Goal: Information Seeking & Learning: Learn about a topic

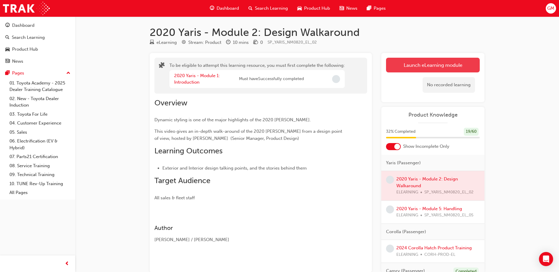
click at [430, 67] on button "Launch eLearning module" at bounding box center [433, 65] width 94 height 15
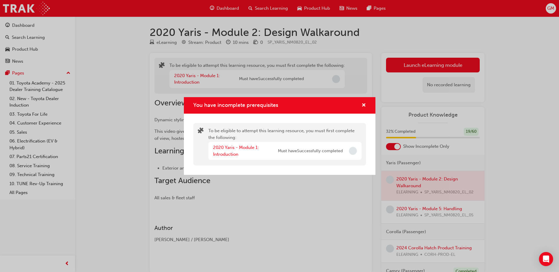
click at [354, 151] on span "Incomplete" at bounding box center [353, 151] width 8 height 8
click at [293, 149] on span "Must have Successfully completed" at bounding box center [310, 151] width 65 height 7
click at [235, 150] on link "2020 Yaris - Module 1: Introduction" at bounding box center [236, 151] width 46 height 12
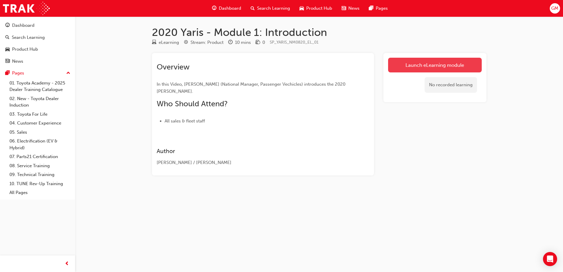
click at [463, 63] on link "Launch eLearning module" at bounding box center [435, 65] width 94 height 15
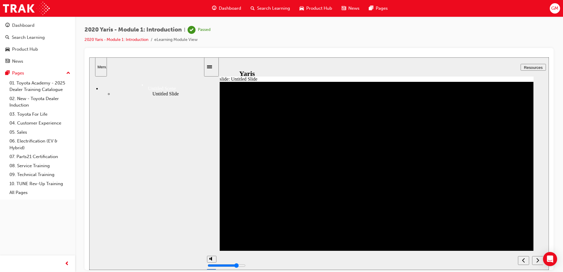
click at [23, 51] on div "Product Hub" at bounding box center [25, 49] width 26 height 7
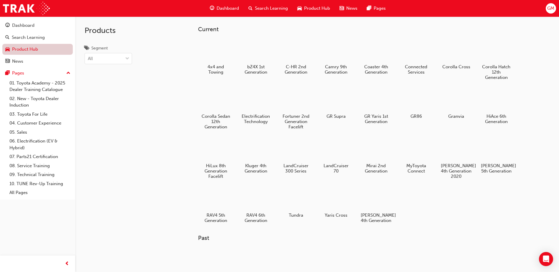
click at [37, 48] on link "Product Hub" at bounding box center [37, 49] width 70 height 11
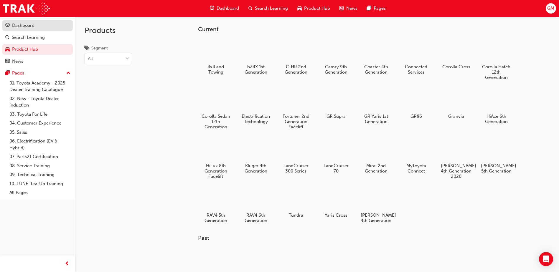
click at [32, 27] on div "Dashboard" at bounding box center [23, 25] width 22 height 7
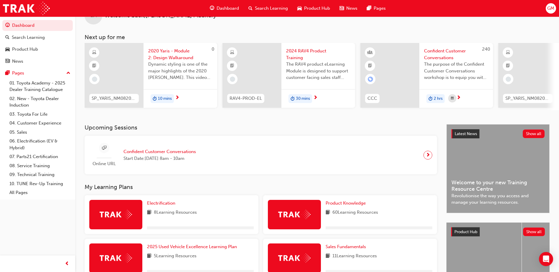
scroll to position [147, 0]
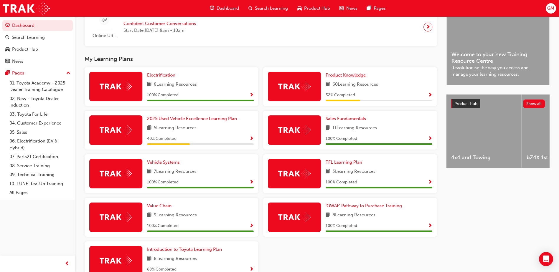
click at [362, 76] on span "Product Knowledge" at bounding box center [346, 74] width 40 height 5
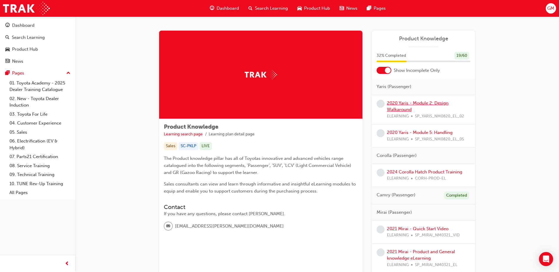
click at [414, 102] on link "2020 Yaris - Module 2: Design Walkaround" at bounding box center [418, 106] width 62 height 12
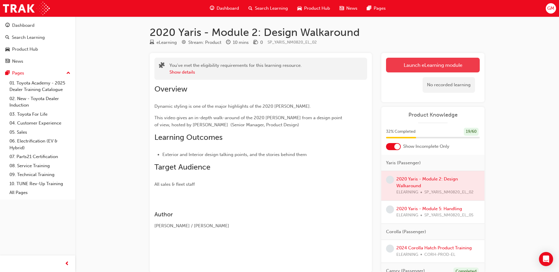
click at [446, 69] on button "Launch eLearning module" at bounding box center [433, 65] width 94 height 15
click at [430, 68] on link "Launch eLearning module" at bounding box center [433, 65] width 94 height 15
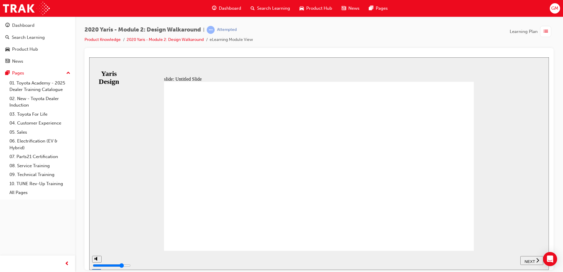
click at [527, 259] on span "NEXT" at bounding box center [530, 261] width 10 height 4
drag, startPoint x: 98, startPoint y: 239, endPoint x: 99, endPoint y: 225, distance: 13.9
type input "10"
click at [99, 241] on input "volume" at bounding box center [112, 243] width 38 height 5
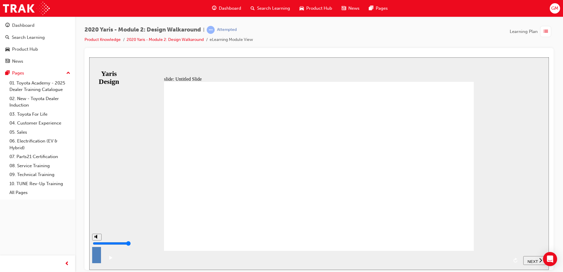
click at [529, 259] on span "NEXT" at bounding box center [533, 261] width 10 height 4
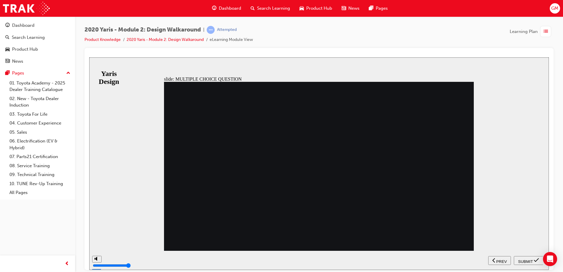
radio input "true"
drag, startPoint x: 523, startPoint y: 258, endPoint x: 520, endPoint y: 258, distance: 3.0
click at [523, 259] on span "SUBMIT" at bounding box center [525, 261] width 15 height 4
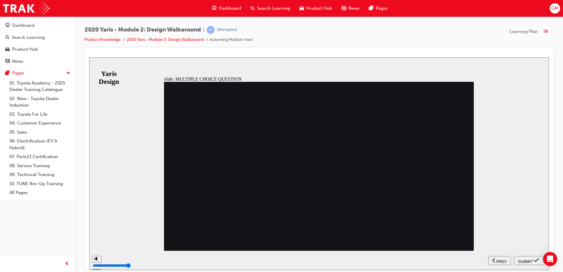
radio input "true"
click at [525, 262] on span "SUBMIT" at bounding box center [525, 261] width 15 height 4
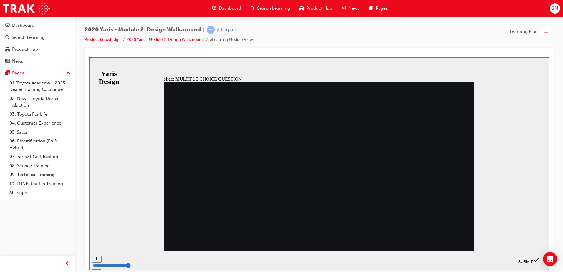
click at [524, 259] on span "SUBMIT" at bounding box center [525, 261] width 15 height 4
radio input "false"
radio input "true"
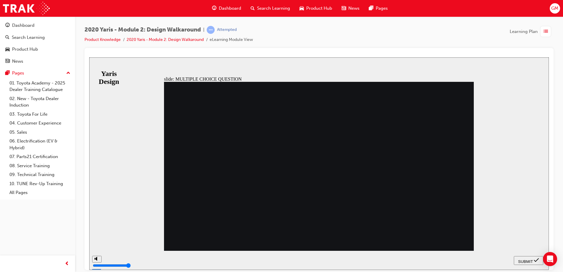
click at [526, 261] on span "SUBMIT" at bounding box center [525, 261] width 15 height 4
click at [537, 262] on icon "submit" at bounding box center [536, 259] width 5 height 5
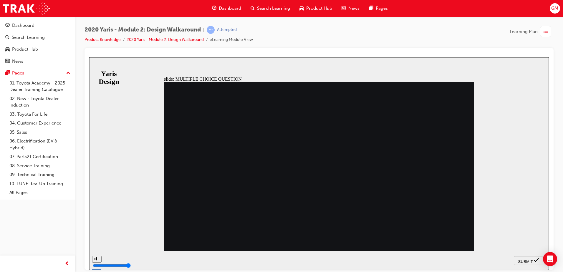
radio input "false"
radio input "true"
click at [522, 257] on button "SUBMIT" at bounding box center [528, 260] width 29 height 9
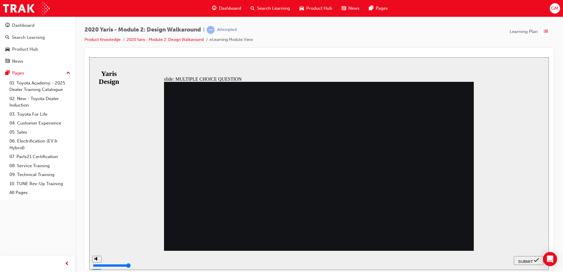
radio input "true"
click at [521, 257] on button "SUBMIT" at bounding box center [528, 260] width 29 height 9
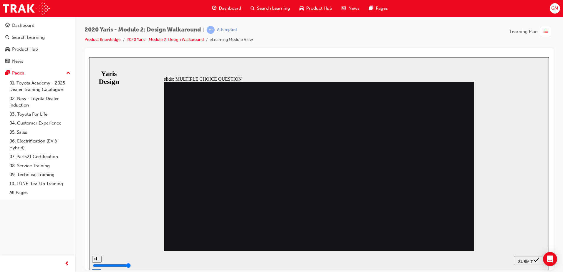
radio input "true"
click at [526, 259] on span "SUBMIT" at bounding box center [525, 261] width 15 height 4
radio input "true"
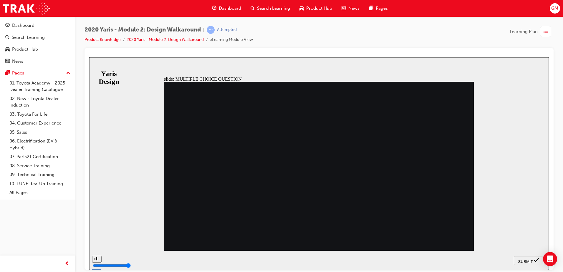
click at [533, 256] on button "SUBMIT" at bounding box center [528, 260] width 29 height 9
radio input "true"
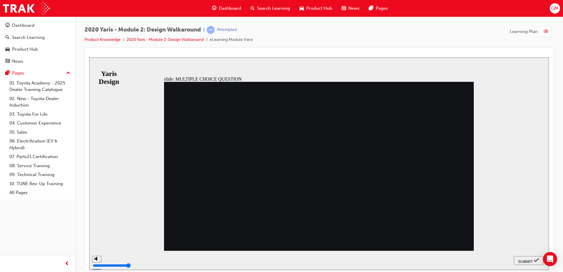
click at [521, 257] on button "SUBMIT" at bounding box center [528, 260] width 29 height 9
drag, startPoint x: 302, startPoint y: 216, endPoint x: 203, endPoint y: 180, distance: 105.4
radio input "false"
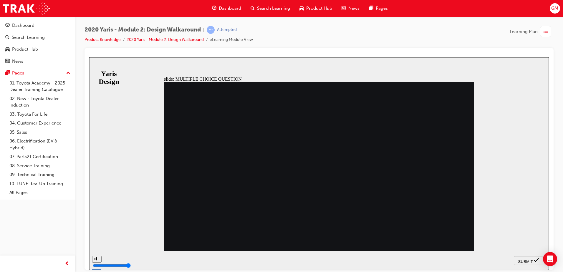
radio input "true"
click at [519, 262] on span "SUBMIT" at bounding box center [525, 261] width 15 height 4
click at [518, 257] on div "SUBMIT" at bounding box center [528, 260] width 25 height 6
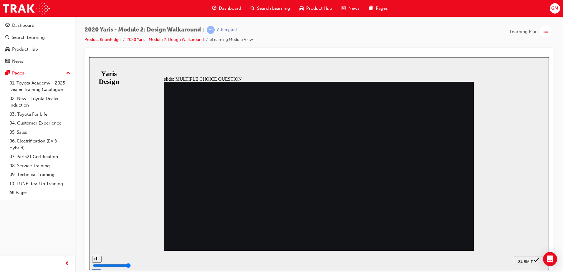
drag, startPoint x: 303, startPoint y: 220, endPoint x: 176, endPoint y: 216, distance: 127.3
drag, startPoint x: 314, startPoint y: 223, endPoint x: 177, endPoint y: 208, distance: 137.8
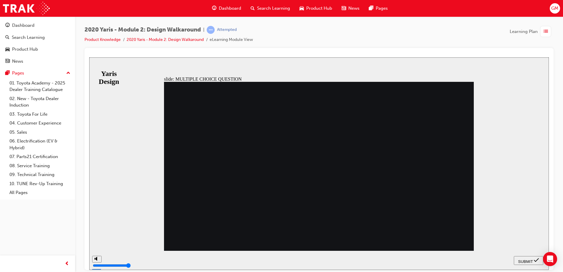
radio input "false"
radio input "true"
click at [516, 258] on div "SUBMIT" at bounding box center [528, 260] width 25 height 6
click at [524, 256] on nav "SUBMIT NEXT PREV" at bounding box center [528, 260] width 29 height 19
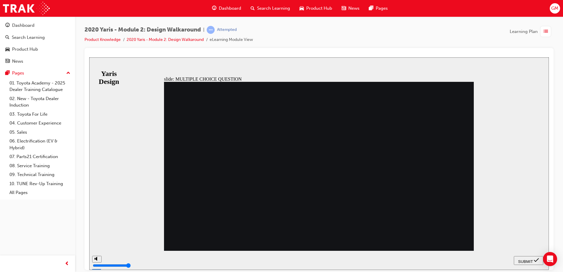
radio input "true"
click at [534, 259] on icon "submit" at bounding box center [536, 259] width 5 height 5
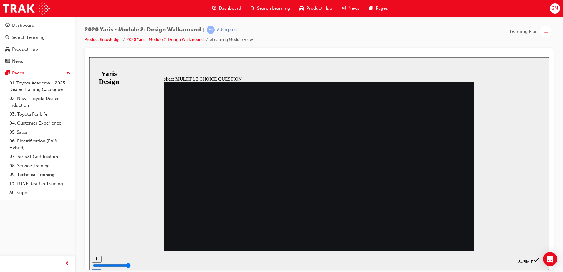
radio input "true"
click at [526, 260] on span "SUBMIT" at bounding box center [525, 261] width 15 height 4
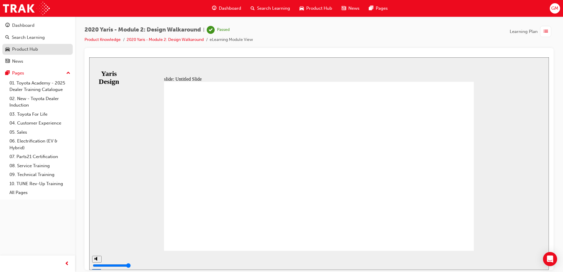
click at [39, 51] on div "Product Hub" at bounding box center [37, 49] width 65 height 7
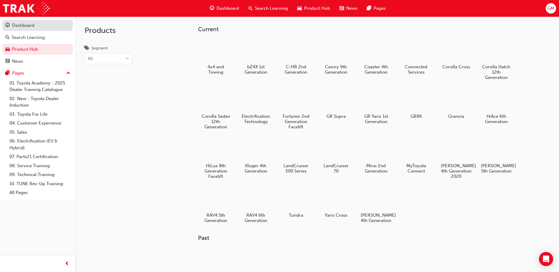
click at [34, 23] on div "Dashboard" at bounding box center [23, 25] width 22 height 7
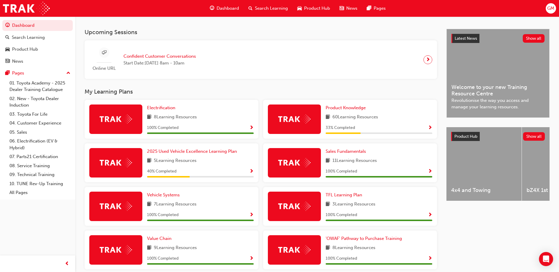
scroll to position [118, 0]
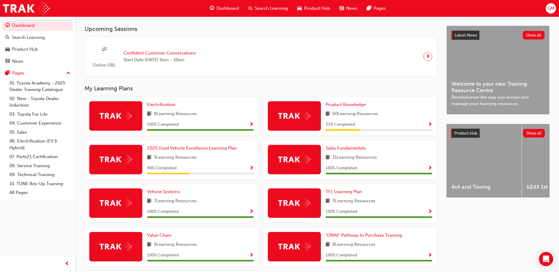
click at [247, 171] on div "40 % Completed" at bounding box center [200, 168] width 107 height 7
click at [252, 169] on span "Show Progress" at bounding box center [251, 168] width 4 height 5
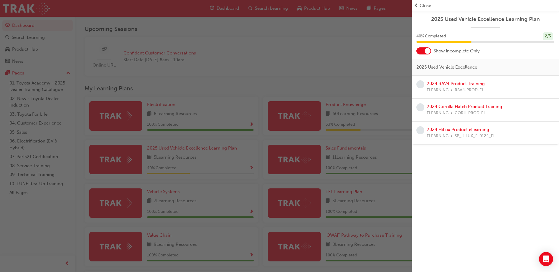
click at [414, 4] on span "prev-icon" at bounding box center [416, 5] width 4 height 7
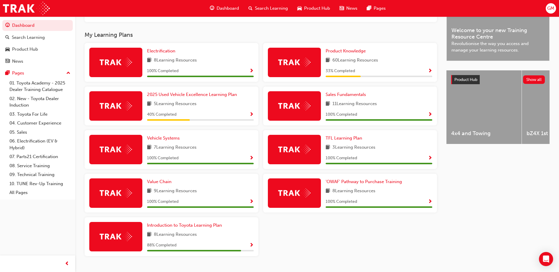
scroll to position [177, 0]
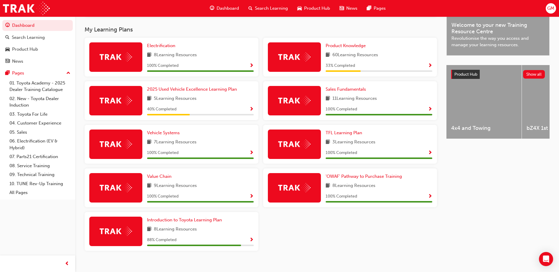
click at [429, 67] on span "Show Progress" at bounding box center [430, 65] width 4 height 5
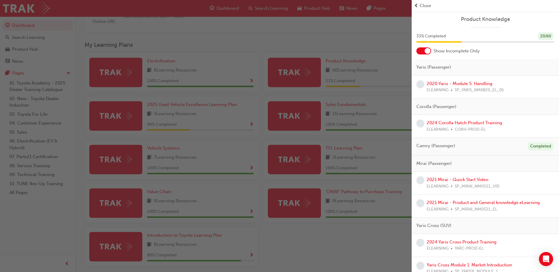
scroll to position [147, 0]
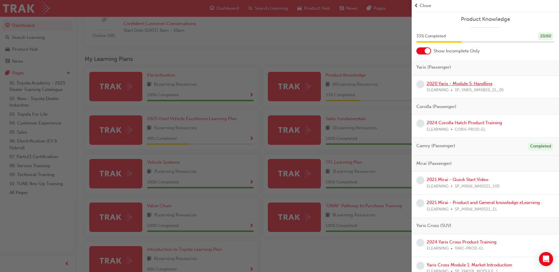
click at [466, 85] on link "2020 Yaris - Module 5: Handling" at bounding box center [460, 83] width 66 height 5
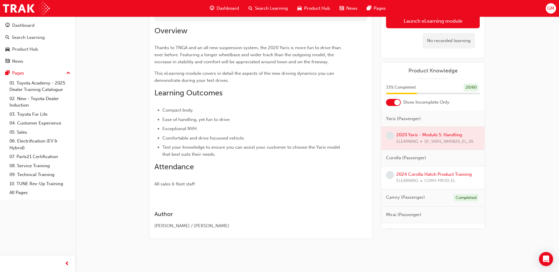
scroll to position [13, 0]
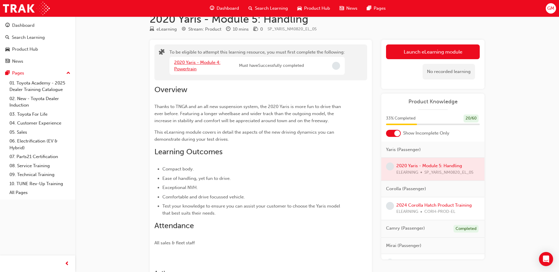
click at [208, 60] on link "2020 Yaris - Module 4: Powertrain" at bounding box center [197, 66] width 46 height 12
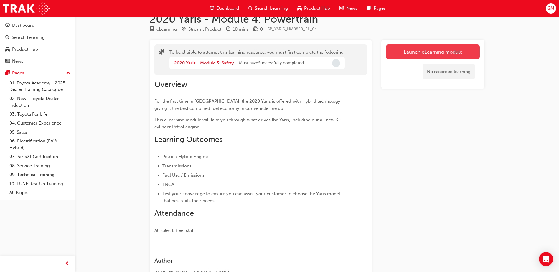
click at [415, 57] on button "Launch eLearning module" at bounding box center [433, 51] width 94 height 15
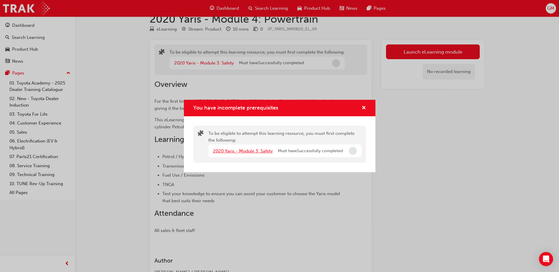
click at [255, 153] on link "2020 Yaris - Module 3: Safety" at bounding box center [243, 150] width 60 height 5
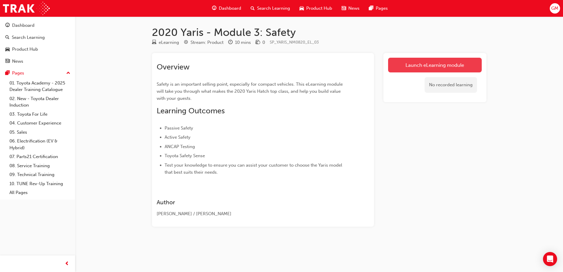
click at [445, 67] on link "Launch eLearning module" at bounding box center [435, 65] width 94 height 15
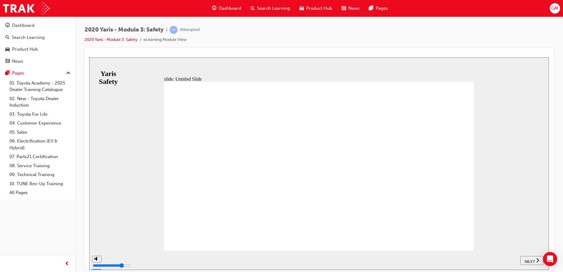
click at [525, 257] on button "NEXT" at bounding box center [532, 260] width 23 height 9
click at [533, 263] on button "NEXT" at bounding box center [532, 260] width 23 height 9
click at [532, 263] on button "NEXT" at bounding box center [532, 260] width 23 height 9
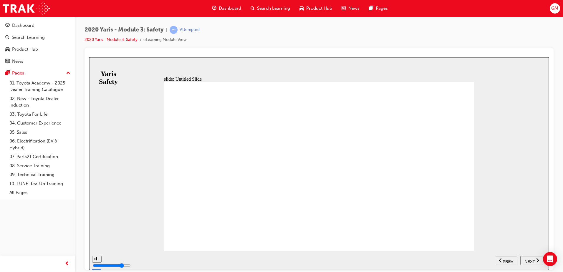
click at [532, 263] on button "NEXT" at bounding box center [532, 260] width 23 height 9
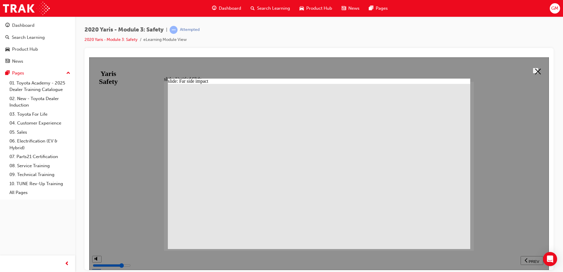
click at [537, 70] on icon at bounding box center [538, 71] width 6 height 6
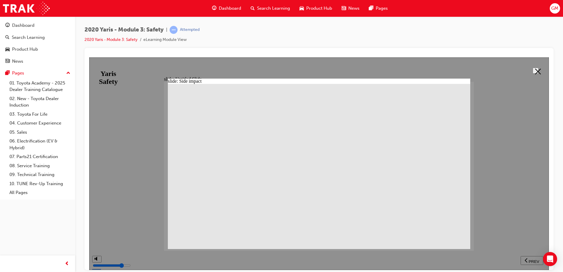
click at [533, 68] on button at bounding box center [536, 70] width 6 height 6
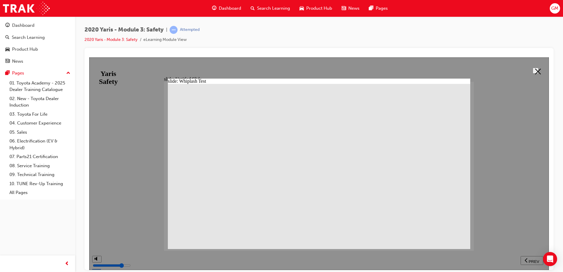
click at [533, 72] on button at bounding box center [536, 70] width 6 height 6
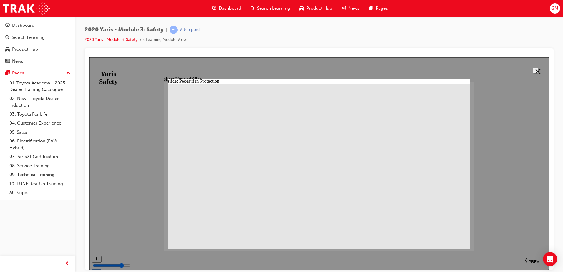
click at [533, 67] on button at bounding box center [536, 70] width 6 height 6
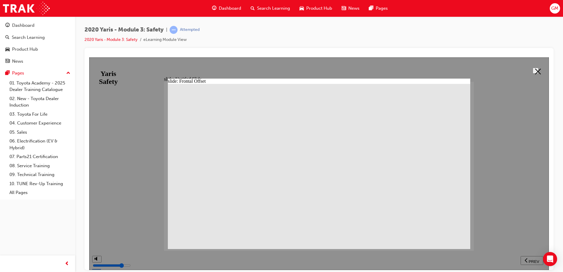
click at [535, 68] on icon at bounding box center [538, 71] width 6 height 6
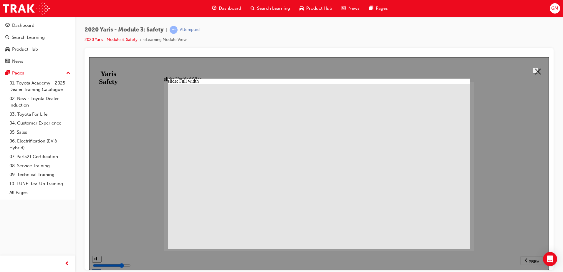
click at [535, 69] on icon at bounding box center [538, 71] width 6 height 6
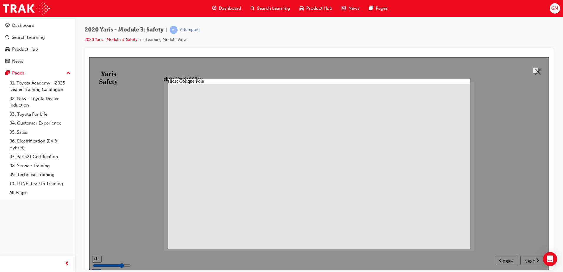
click at [539, 73] on button at bounding box center [536, 70] width 6 height 6
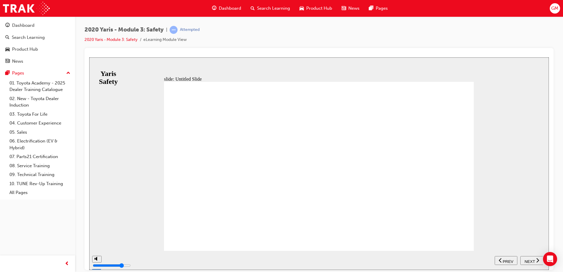
click at [524, 259] on div "NEXT" at bounding box center [532, 260] width 18 height 6
click at [526, 257] on div "NEXT" at bounding box center [532, 260] width 18 height 6
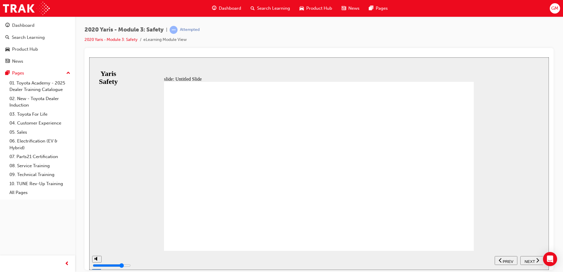
click at [524, 257] on button "NEXT" at bounding box center [532, 260] width 23 height 9
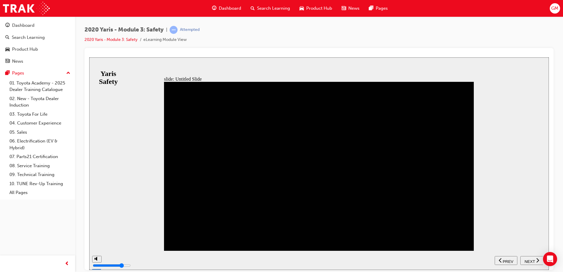
click at [534, 260] on span "NEXT" at bounding box center [530, 261] width 10 height 4
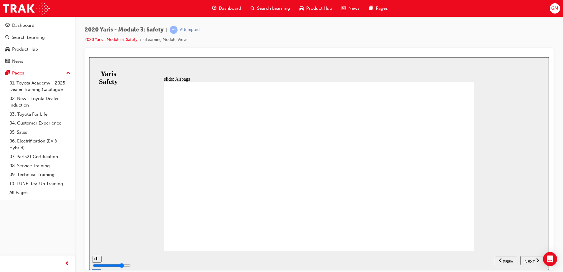
click at [533, 260] on span "NEXT" at bounding box center [530, 261] width 10 height 4
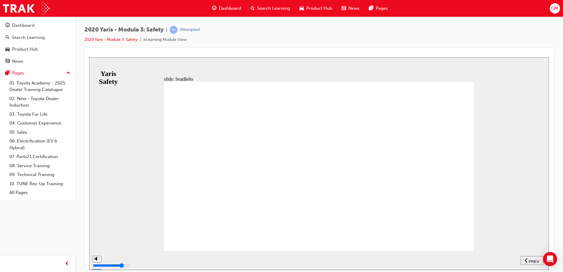
click at [536, 262] on div "NEXT" at bounding box center [532, 260] width 18 height 6
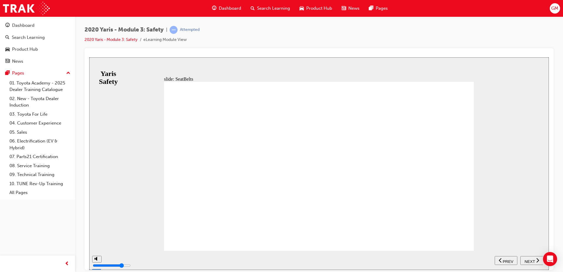
click at [526, 259] on span "NEXT" at bounding box center [530, 261] width 10 height 4
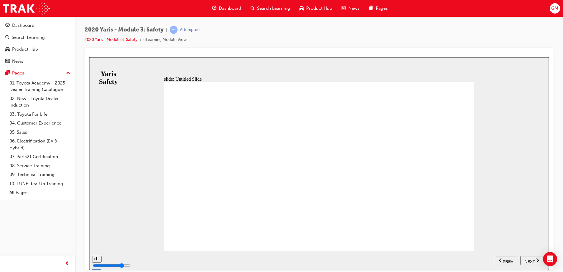
drag, startPoint x: 302, startPoint y: 216, endPoint x: 362, endPoint y: 206, distance: 60.6
click at [531, 259] on span "NEXT" at bounding box center [530, 261] width 10 height 4
click at [526, 259] on span "NEXT" at bounding box center [530, 261] width 10 height 4
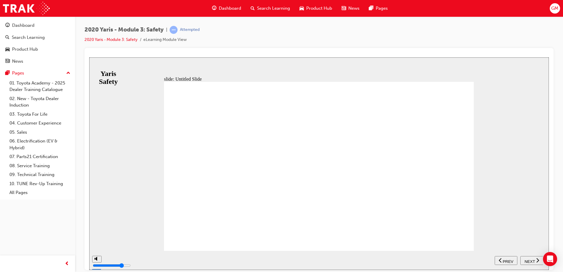
click at [526, 259] on span "NEXT" at bounding box center [530, 261] width 10 height 4
click at [526, 259] on icon "previous" at bounding box center [526, 259] width 3 height 5
click at [526, 259] on span "NEXT" at bounding box center [530, 261] width 10 height 4
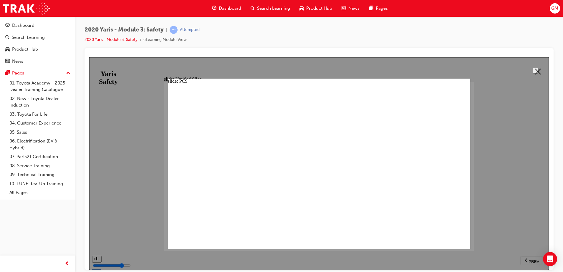
drag, startPoint x: 354, startPoint y: 233, endPoint x: 377, endPoint y: 231, distance: 23.4
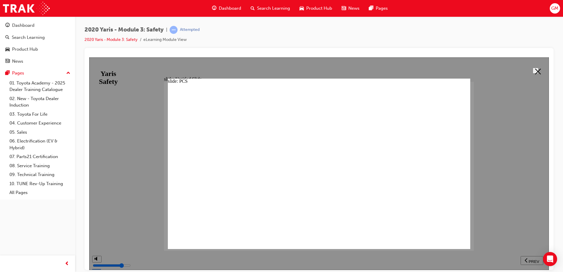
click at [528, 260] on div at bounding box center [319, 163] width 460 height 213
click at [533, 71] on button at bounding box center [536, 70] width 6 height 6
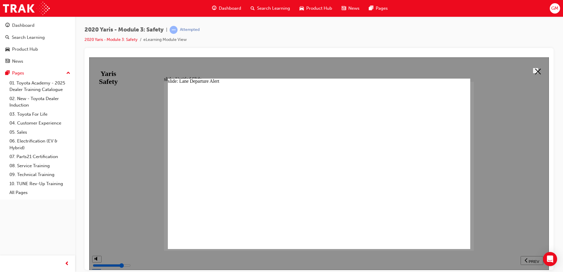
click at [536, 73] on icon at bounding box center [538, 71] width 6 height 6
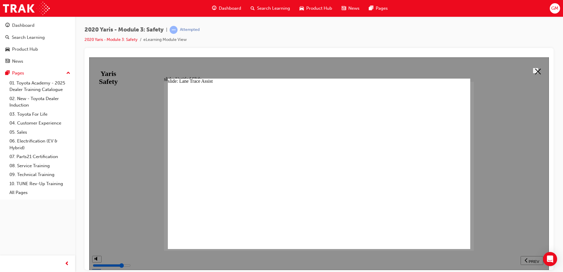
drag, startPoint x: 407, startPoint y: 234, endPoint x: 408, endPoint y: 217, distance: 17.2
click at [539, 73] on button at bounding box center [536, 70] width 6 height 6
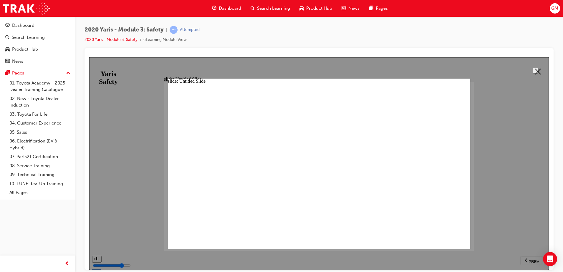
click at [539, 73] on button at bounding box center [536, 70] width 6 height 6
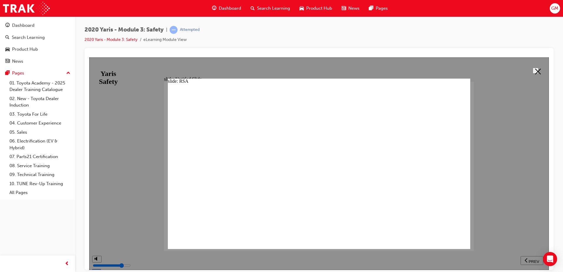
click at [539, 71] on button at bounding box center [536, 70] width 6 height 6
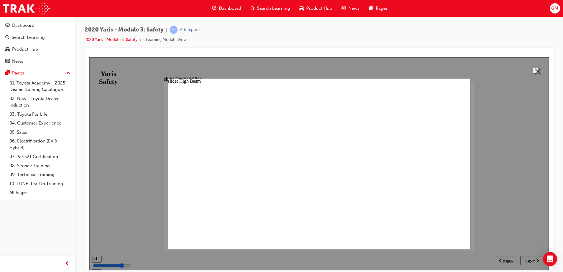
click at [533, 68] on button at bounding box center [536, 70] width 6 height 6
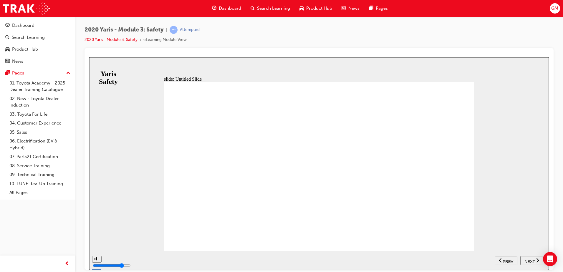
click at [533, 259] on span "NEXT" at bounding box center [530, 261] width 10 height 4
drag, startPoint x: 528, startPoint y: 260, endPoint x: 526, endPoint y: 257, distance: 3.5
click at [529, 260] on span "NEXT" at bounding box center [530, 261] width 10 height 4
click at [531, 259] on span "NEXT" at bounding box center [530, 261] width 10 height 4
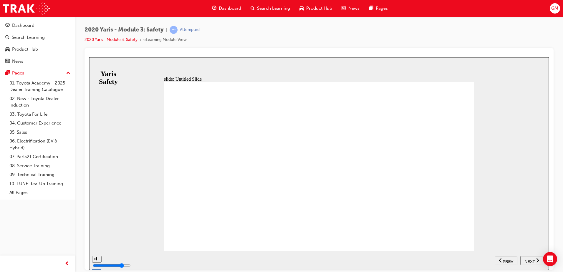
click at [534, 255] on nav "SUBMIT NEXT PREV" at bounding box center [519, 260] width 48 height 19
click at [531, 257] on button "NEXT" at bounding box center [532, 260] width 23 height 9
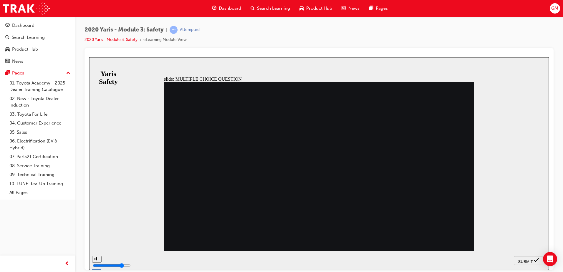
radio input "true"
click at [534, 258] on div "SUBMIT" at bounding box center [528, 260] width 25 height 6
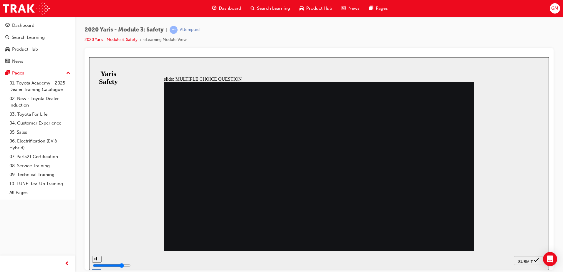
radio input "true"
click at [518, 256] on button "SUBMIT" at bounding box center [528, 260] width 29 height 9
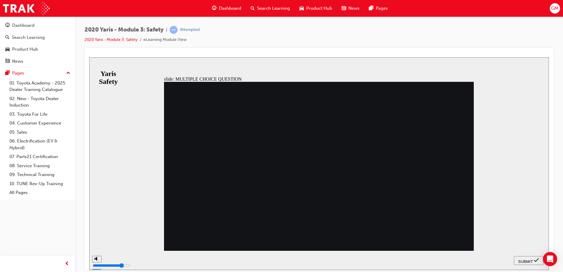
click at [526, 260] on span "SUBMIT" at bounding box center [525, 261] width 15 height 4
radio input "false"
radio input "true"
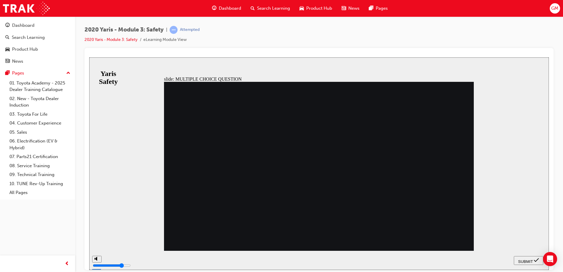
click at [523, 259] on span "SUBMIT" at bounding box center [525, 261] width 15 height 4
radio input "true"
click at [524, 257] on div "SUBMIT" at bounding box center [528, 260] width 25 height 6
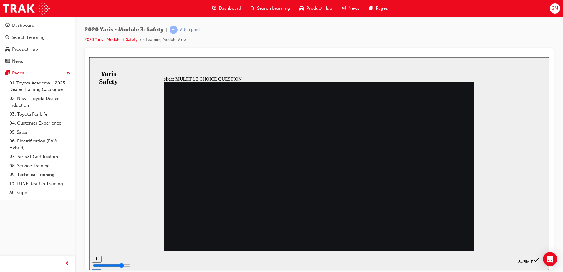
checkbox input "true"
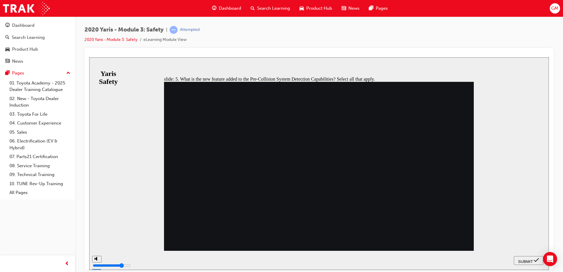
checkbox input "true"
click at [531, 260] on span "SUBMIT" at bounding box center [525, 261] width 15 height 4
checkbox input "true"
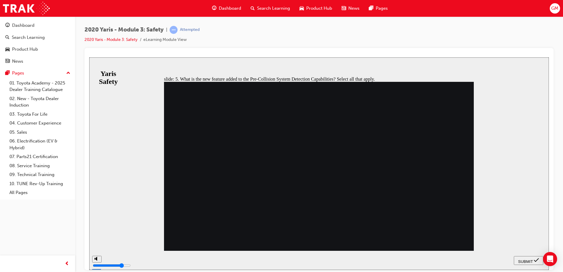
click at [526, 260] on span "SUBMIT" at bounding box center [525, 261] width 15 height 4
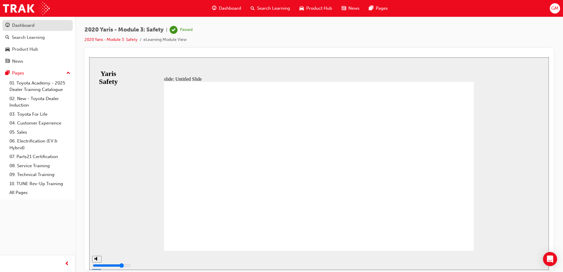
click at [29, 25] on div "Dashboard" at bounding box center [23, 25] width 22 height 7
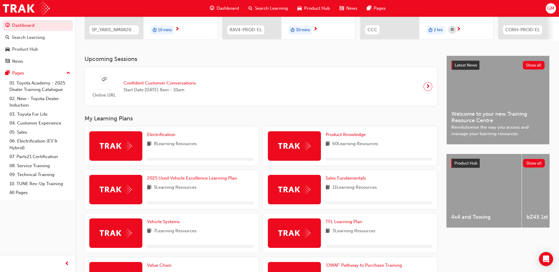
scroll to position [88, 0]
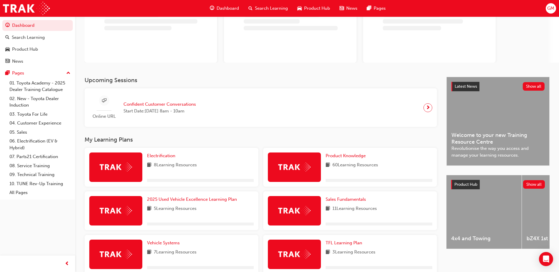
scroll to position [59, 0]
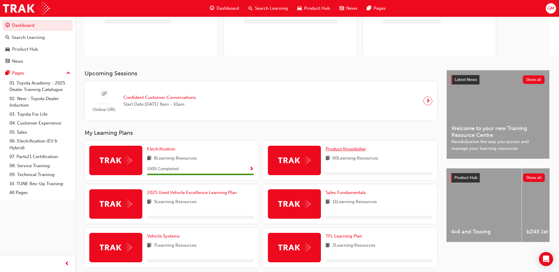
click at [346, 150] on span "Product Knowledge" at bounding box center [346, 148] width 40 height 5
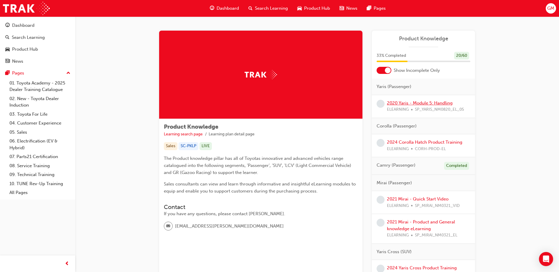
click at [404, 102] on link "2020 Yaris - Module 5: Handling" at bounding box center [420, 102] width 66 height 5
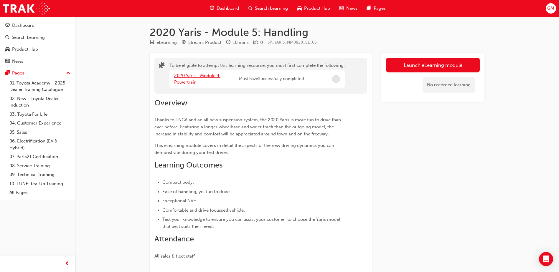
click at [177, 76] on link "2020 Yaris - Module 4: Powertrain" at bounding box center [197, 79] width 46 height 12
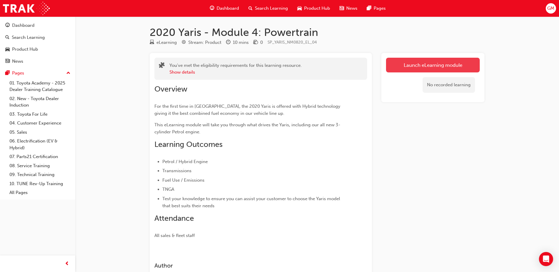
click at [400, 68] on link "Launch eLearning module" at bounding box center [433, 65] width 94 height 15
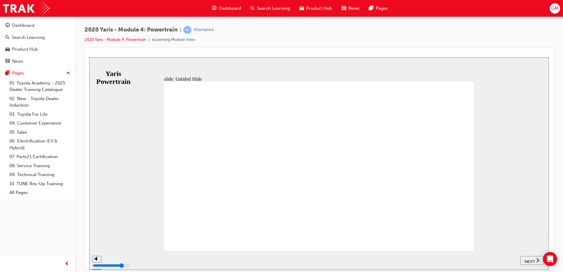
click at [526, 257] on button "NEXT" at bounding box center [532, 260] width 23 height 9
click at [537, 258] on icon "next" at bounding box center [537, 259] width 3 height 5
click at [531, 257] on button "NEXT" at bounding box center [534, 260] width 23 height 9
click at [532, 262] on span "NEXT" at bounding box center [530, 261] width 10 height 4
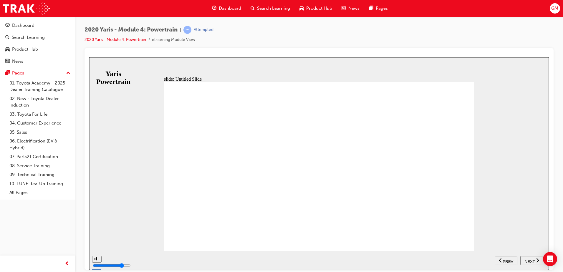
click at [530, 260] on span "NEXT" at bounding box center [530, 261] width 10 height 4
click at [514, 260] on div "PREV" at bounding box center [506, 260] width 18 height 6
click at [530, 261] on span "NEXT" at bounding box center [530, 261] width 10 height 4
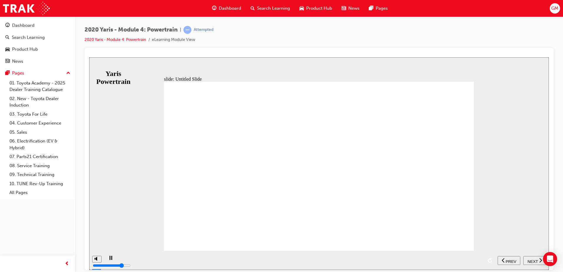
click at [530, 261] on span "NEXT" at bounding box center [533, 261] width 10 height 4
click at [530, 261] on span "NEXT" at bounding box center [530, 261] width 10 height 4
click at [530, 261] on span "NEXT" at bounding box center [533, 261] width 10 height 4
click at [504, 262] on span "PREV" at bounding box center [508, 261] width 11 height 4
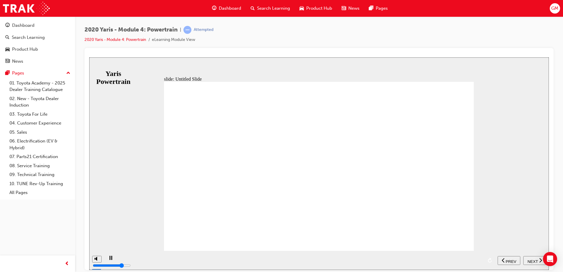
click at [504, 261] on icon "previous" at bounding box center [503, 259] width 3 height 5
click at [504, 261] on span "PREV" at bounding box center [508, 261] width 11 height 4
click at [531, 260] on span "NEXT" at bounding box center [530, 261] width 10 height 4
click at [531, 260] on span "NEXT" at bounding box center [533, 261] width 10 height 4
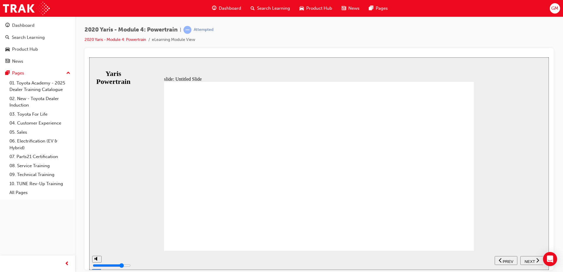
click at [531, 260] on span "NEXT" at bounding box center [530, 261] width 10 height 4
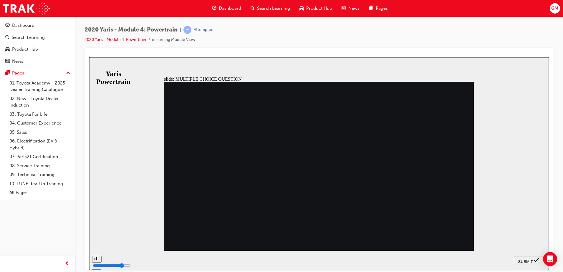
radio input "true"
drag, startPoint x: 525, startPoint y: 257, endPoint x: 519, endPoint y: 256, distance: 5.4
click at [524, 257] on button "SUBMIT" at bounding box center [528, 260] width 29 height 9
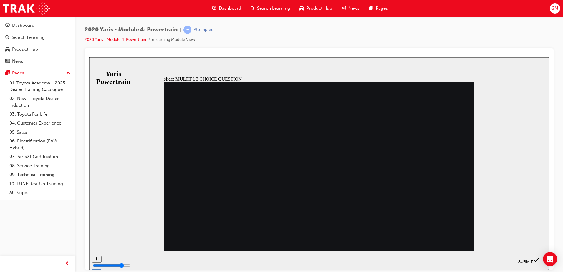
drag, startPoint x: 534, startPoint y: 267, endPoint x: 531, endPoint y: 264, distance: 4.6
click at [534, 267] on nav "SUBMIT NEXT PREV" at bounding box center [528, 260] width 29 height 19
click at [530, 261] on span "SUBMIT" at bounding box center [525, 261] width 15 height 4
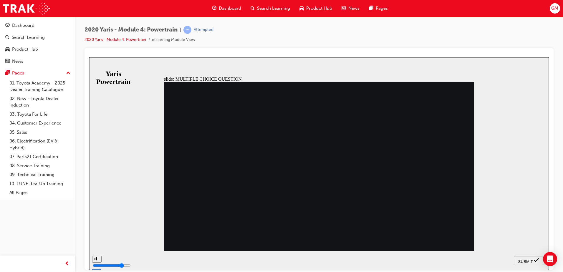
radio input "false"
radio input "true"
click at [521, 259] on span "SUBMIT" at bounding box center [525, 261] width 15 height 4
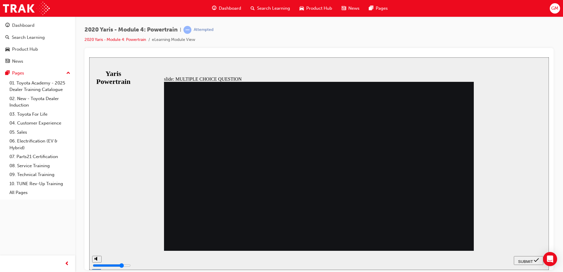
click at [525, 257] on button "SUBMIT" at bounding box center [528, 260] width 29 height 9
radio input "false"
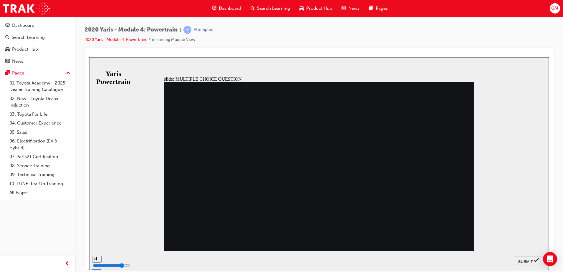
radio input "true"
click at [533, 261] on div "SUBMIT" at bounding box center [528, 260] width 25 height 6
radio input "true"
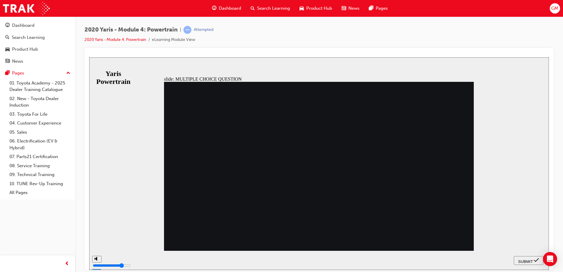
click at [526, 259] on span "SUBMIT" at bounding box center [525, 261] width 15 height 4
radio input "true"
click at [526, 262] on span "SUBMIT" at bounding box center [525, 261] width 15 height 4
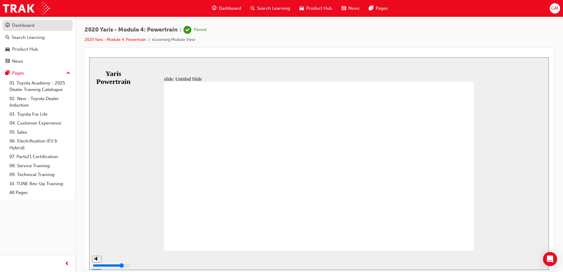
click at [28, 23] on div "Dashboard" at bounding box center [23, 25] width 22 height 7
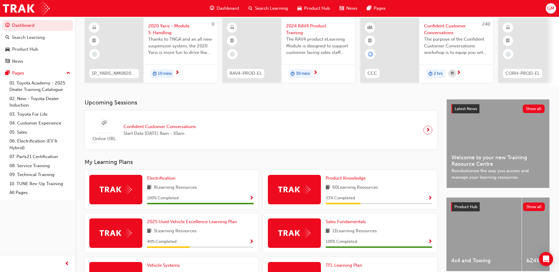
scroll to position [59, 0]
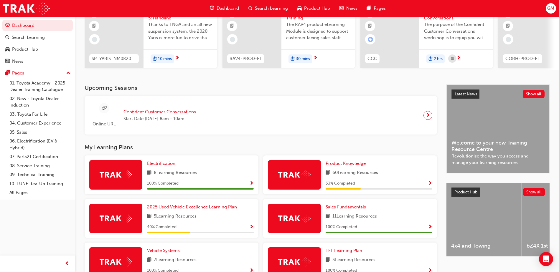
click at [430, 186] on span "Show Progress" at bounding box center [430, 183] width 4 height 5
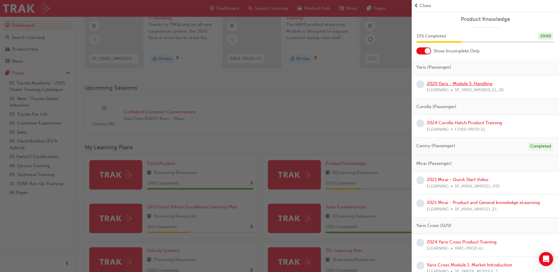
click at [460, 85] on link "2020 Yaris - Module 5: Handling" at bounding box center [460, 83] width 66 height 5
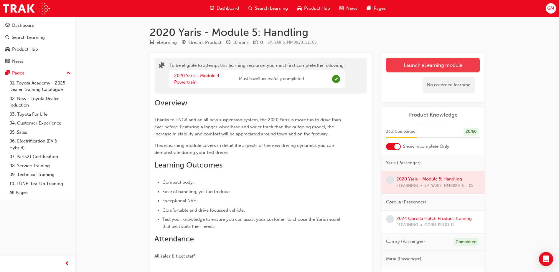
click at [438, 69] on button "Launch eLearning module" at bounding box center [433, 65] width 94 height 15
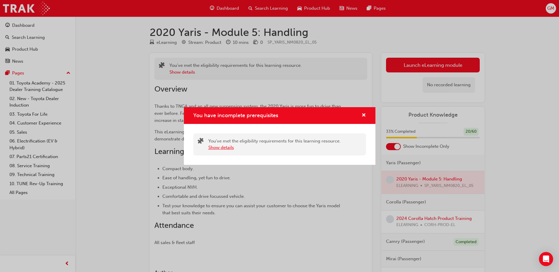
click at [215, 151] on button "Show details" at bounding box center [221, 147] width 26 height 7
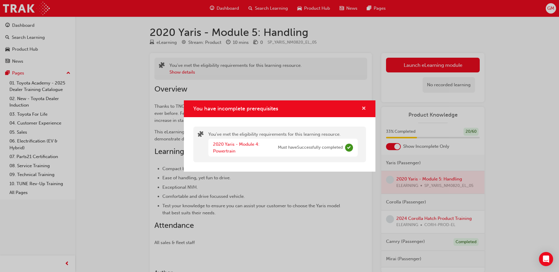
click at [364, 109] on span "cross-icon" at bounding box center [363, 108] width 4 height 5
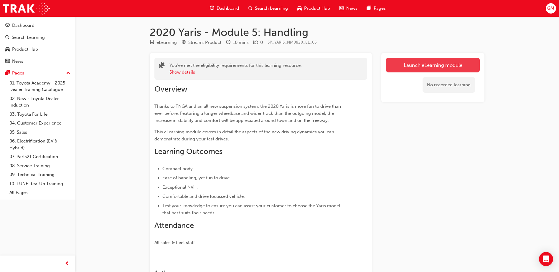
click at [416, 69] on link "Launch eLearning module" at bounding box center [433, 65] width 94 height 15
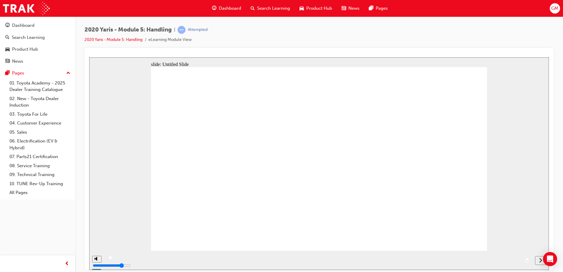
click at [539, 261] on div "next" at bounding box center [541, 260] width 6 height 6
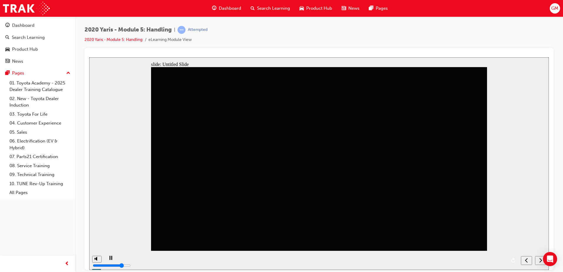
click at [540, 261] on icon "next" at bounding box center [540, 259] width 3 height 5
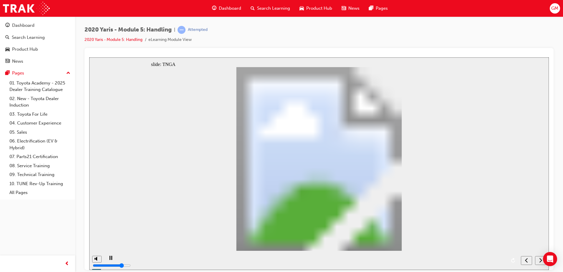
click at [539, 263] on div "next" at bounding box center [541, 260] width 6 height 6
